Goal: Transaction & Acquisition: Book appointment/travel/reservation

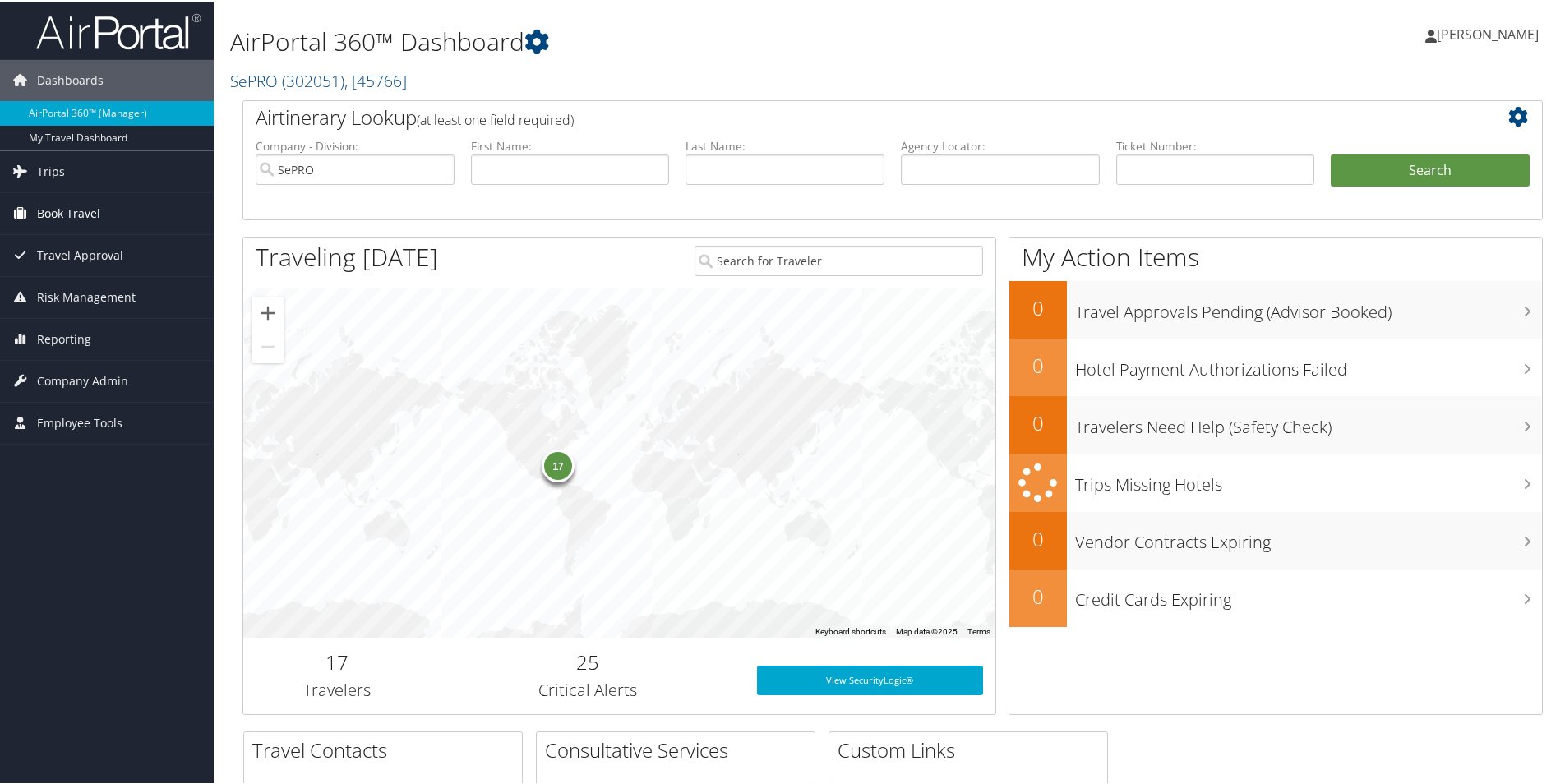
click at [91, 213] on span "Book Travel" at bounding box center [69, 212] width 63 height 41
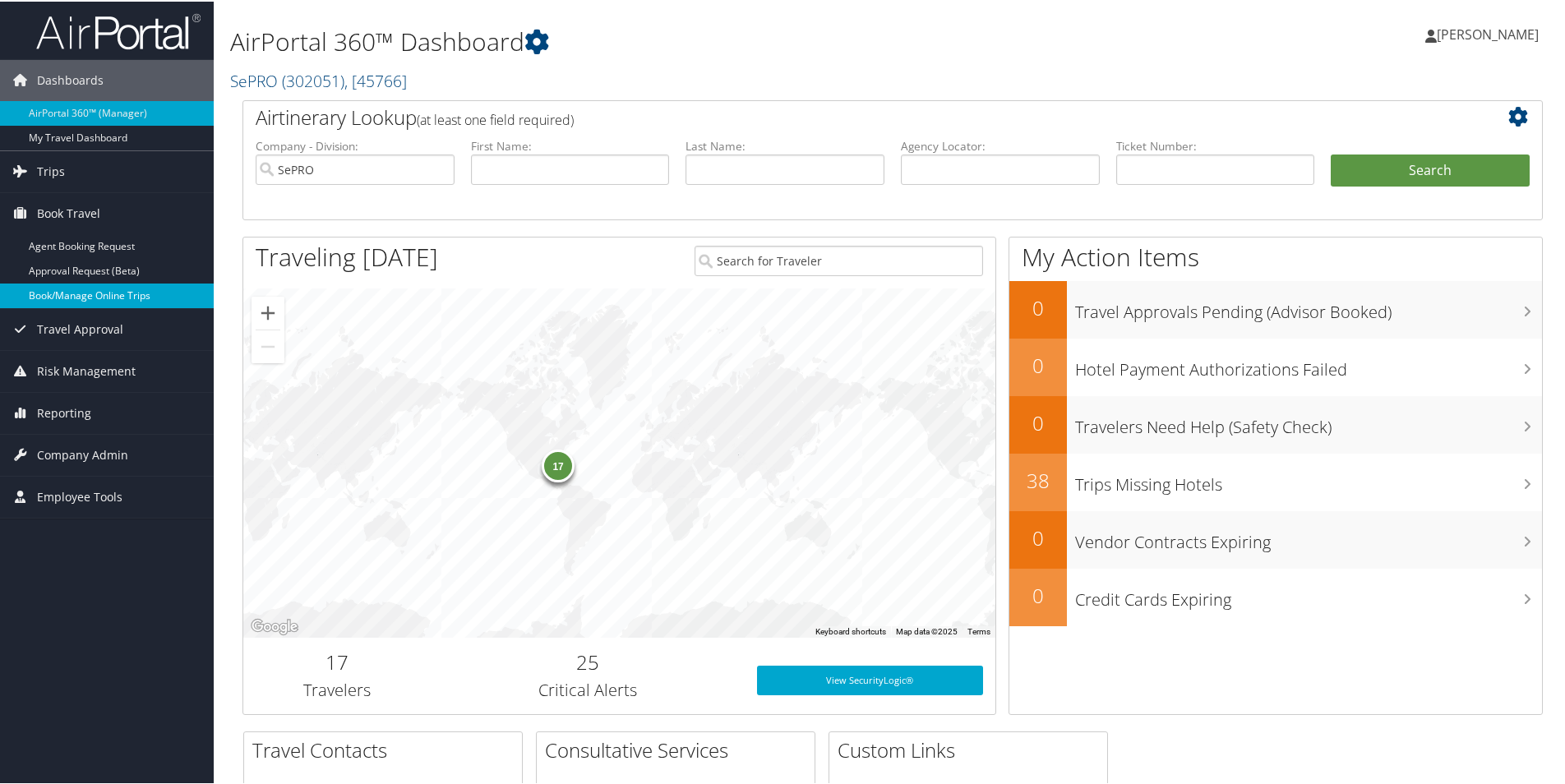
click at [87, 296] on link "Book/Manage Online Trips" at bounding box center [106, 294] width 214 height 24
